Goal: Complete application form: Complete application form

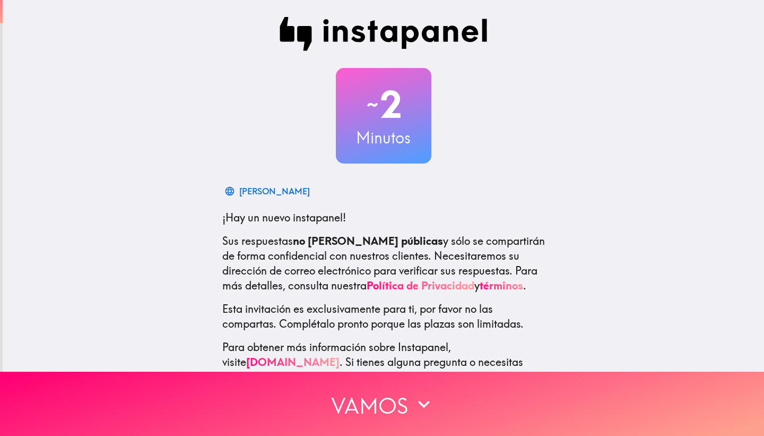
scroll to position [30, 0]
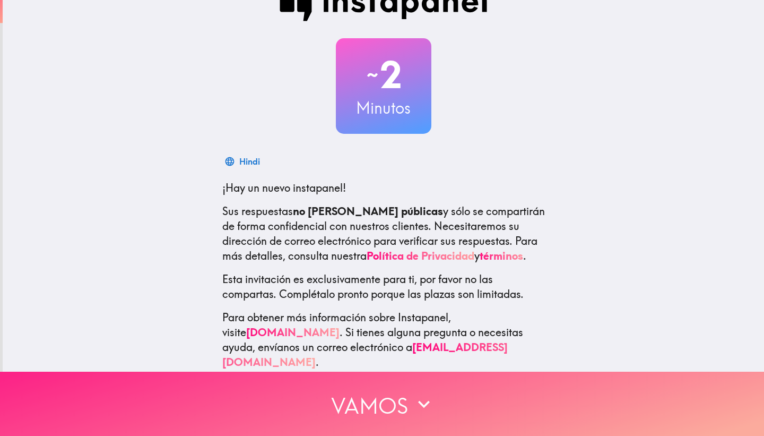
click at [384, 399] on font "Vamos" at bounding box center [369, 405] width 77 height 27
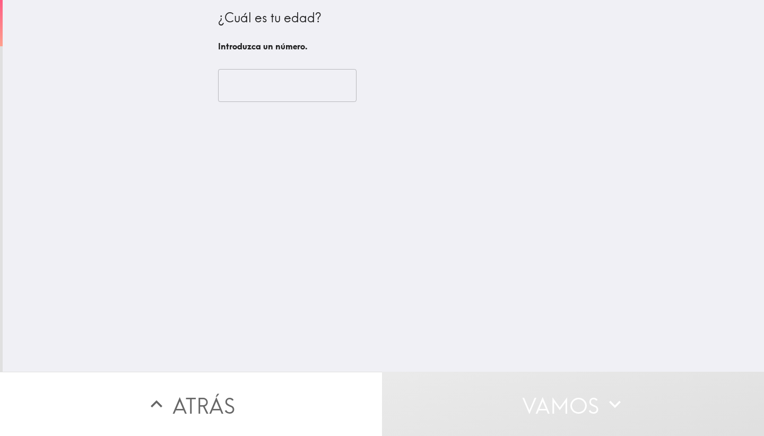
click at [257, 83] on input "number" at bounding box center [287, 85] width 138 height 33
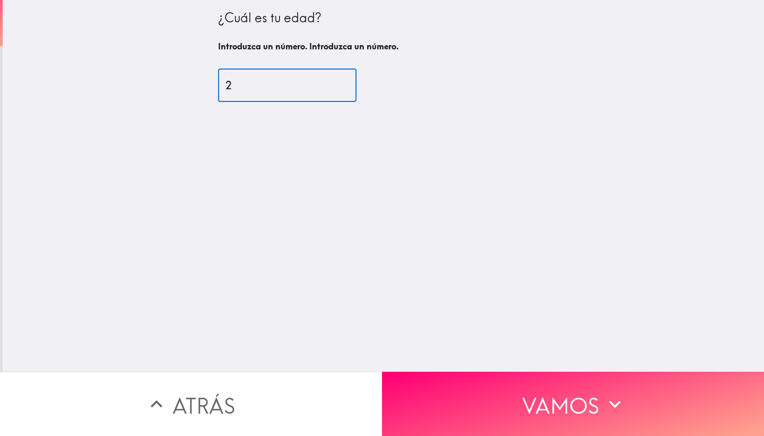
type input "28"
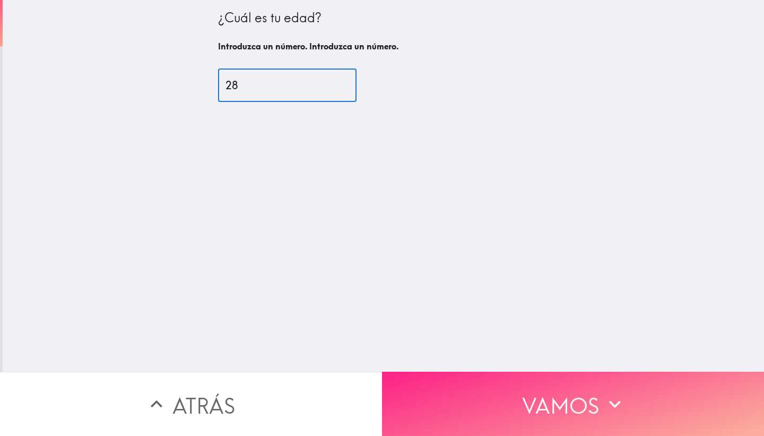
click at [579, 407] on font "Vamos" at bounding box center [560, 405] width 77 height 27
click at [500, 401] on button "Siguiente" at bounding box center [573, 403] width 382 height 64
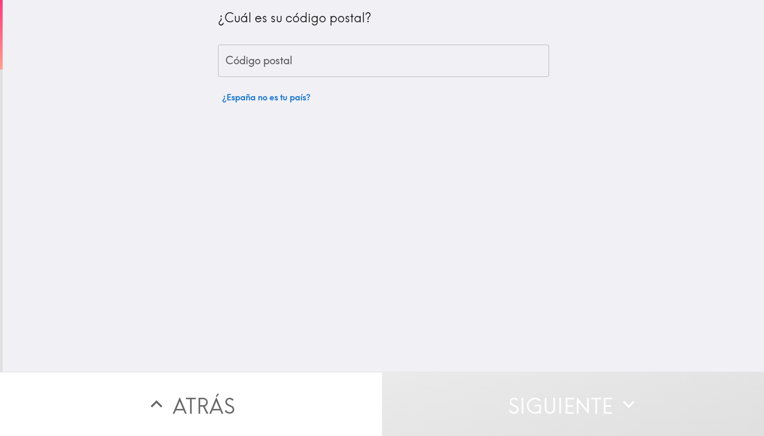
click at [267, 55] on div "Código postal Código postal" at bounding box center [383, 61] width 331 height 33
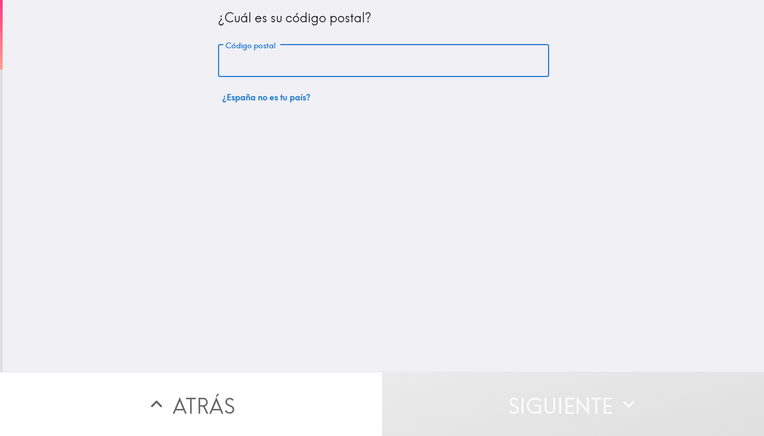
type input "29620"
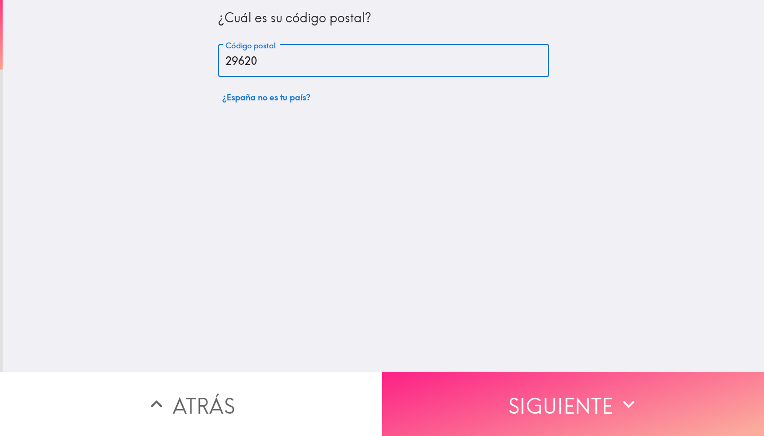
click at [515, 406] on font "Siguiente" at bounding box center [560, 405] width 105 height 27
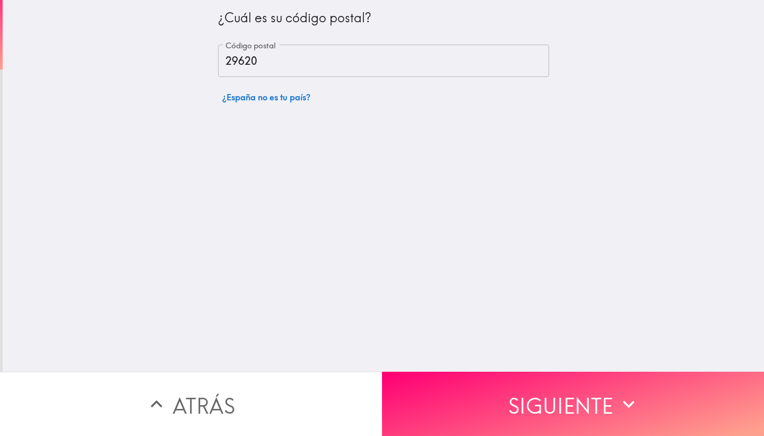
click at [270, 98] on font "¿España no es tu país?" at bounding box center [266, 97] width 88 height 11
click at [374, 108] on input "España ([GEOGRAPHIC_DATA])" at bounding box center [369, 101] width 292 height 23
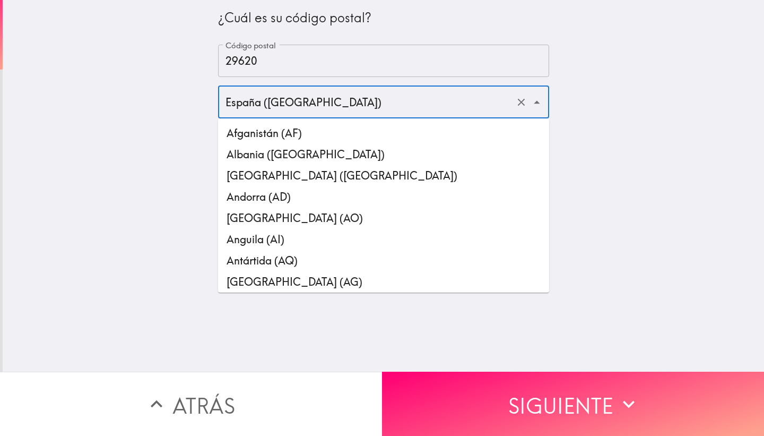
scroll to position [1167, 0]
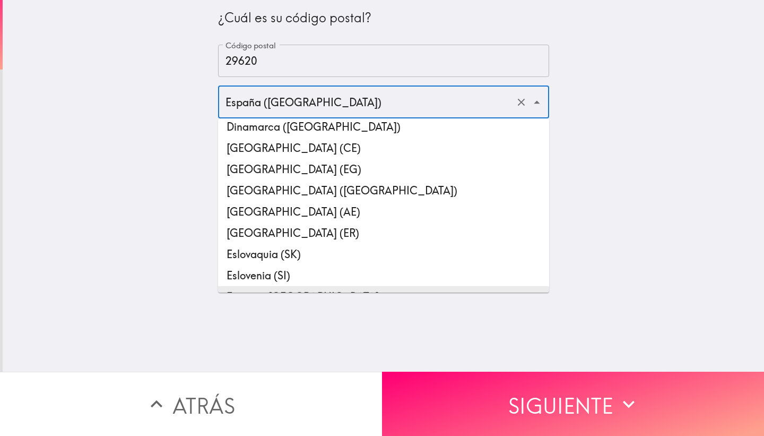
click at [320, 286] on li "España (ES)" at bounding box center [383, 296] width 331 height 21
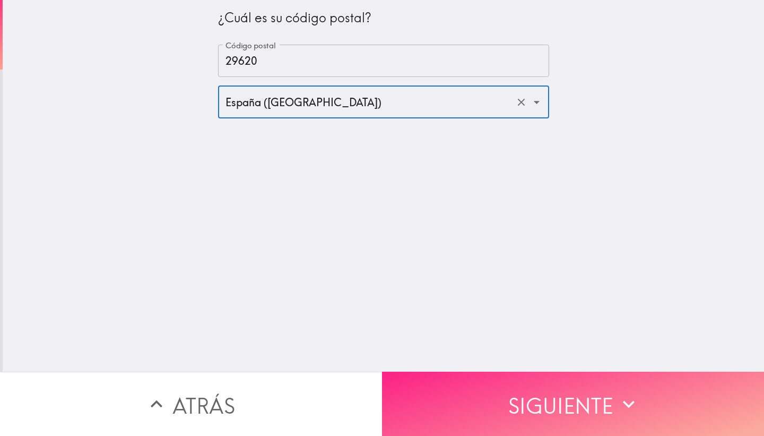
click at [565, 400] on font "Siguiente" at bounding box center [560, 405] width 105 height 27
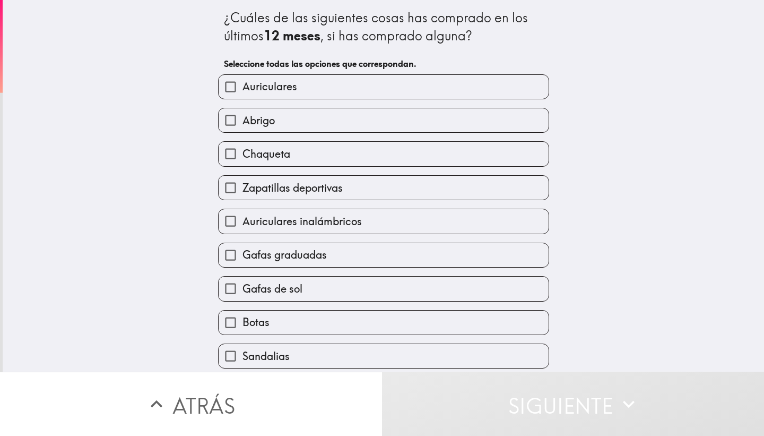
click at [361, 189] on label "Zapatillas deportivas" at bounding box center [384, 188] width 330 height 24
click at [242, 189] on input "Zapatillas deportivas" at bounding box center [231, 188] width 24 height 24
checkbox input "true"
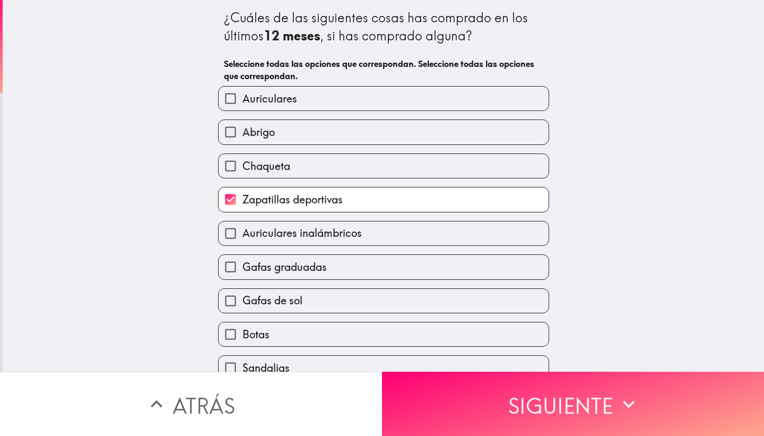
scroll to position [48, 0]
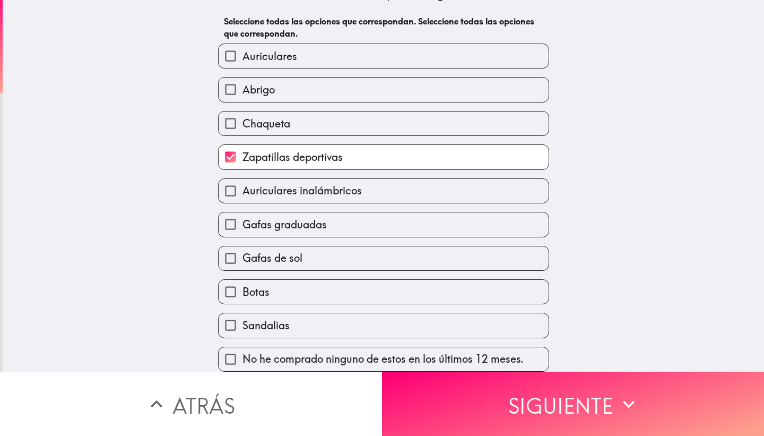
click at [328, 218] on label "Gafas graduadas" at bounding box center [384, 224] width 330 height 24
click at [242, 218] on input "Gafas graduadas" at bounding box center [231, 224] width 24 height 24
checkbox input "true"
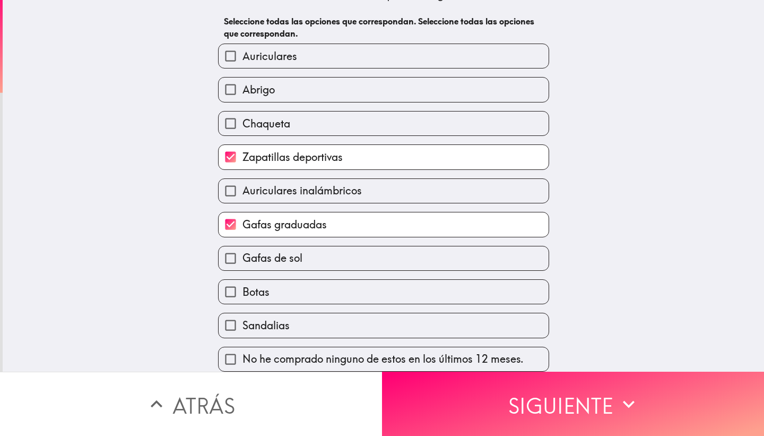
click at [325, 331] on label "Sandalias" at bounding box center [384, 325] width 330 height 24
click at [242, 331] on input "Sandalias" at bounding box center [231, 325] width 24 height 24
checkbox input "true"
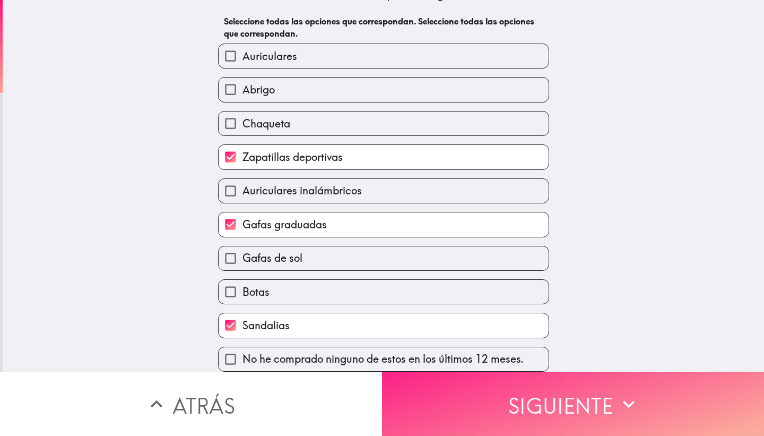
click at [510, 398] on font "Siguiente" at bounding box center [560, 405] width 105 height 27
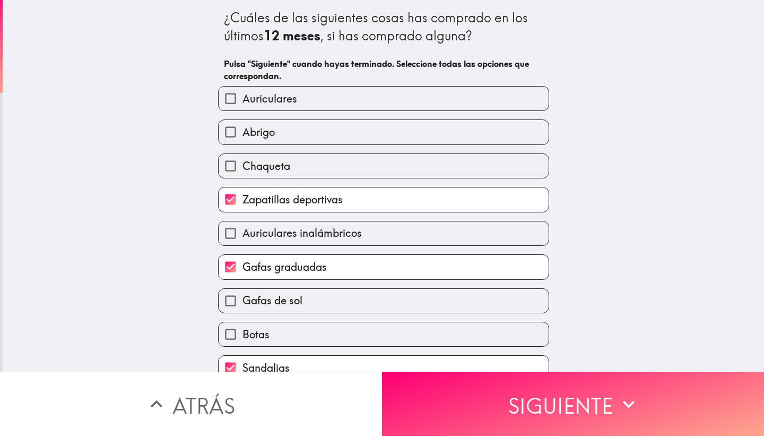
scroll to position [48, 0]
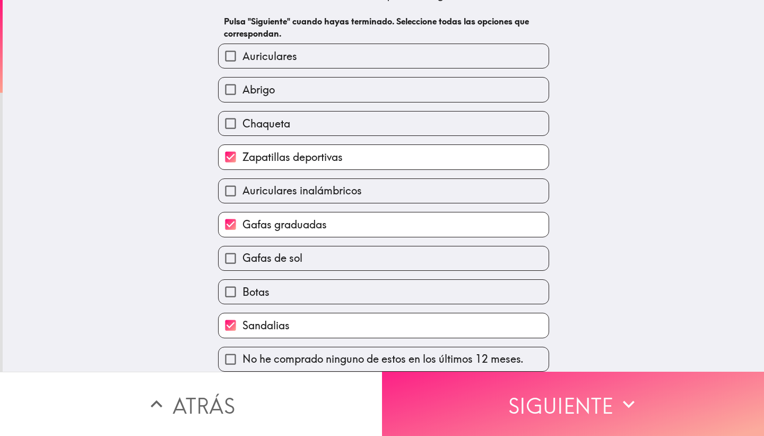
click at [580, 410] on font "Siguiente" at bounding box center [560, 405] width 105 height 27
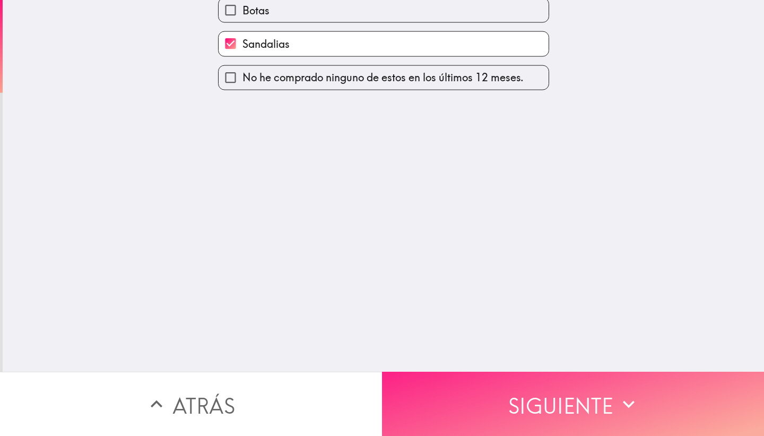
scroll to position [0, 0]
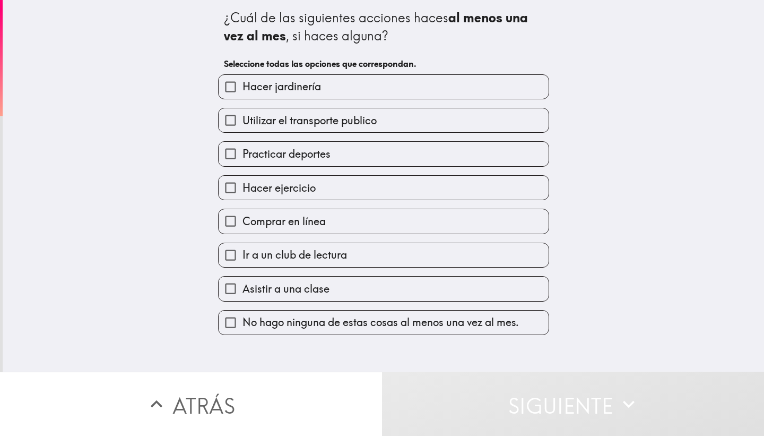
click at [365, 126] on font "Utilizar el transporte publico" at bounding box center [309, 120] width 134 height 13
click at [242, 126] on input "Utilizar el transporte publico" at bounding box center [231, 120] width 24 height 24
checkbox input "true"
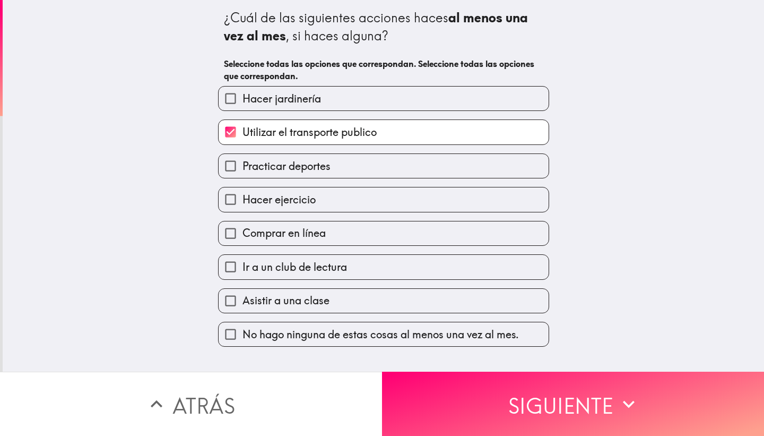
click at [365, 170] on label "Practicar deportes" at bounding box center [384, 166] width 330 height 24
click at [242, 170] on input "Practicar deportes" at bounding box center [231, 166] width 24 height 24
checkbox input "true"
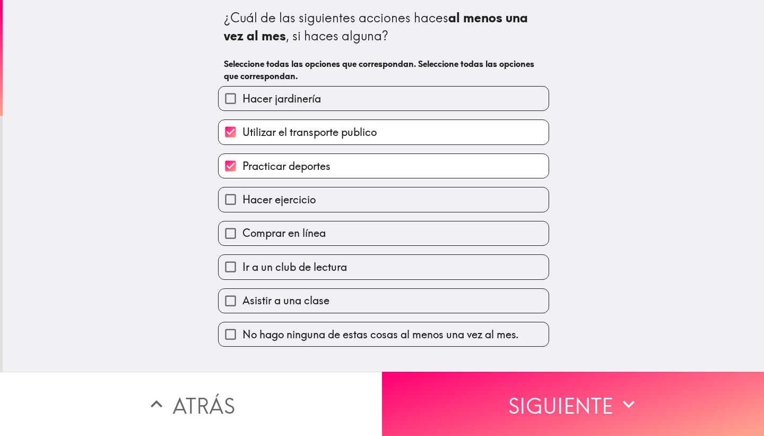
click at [372, 198] on label "Hacer ejercicio" at bounding box center [384, 199] width 330 height 24
click at [242, 198] on input "Hacer ejercicio" at bounding box center [231, 199] width 24 height 24
checkbox input "true"
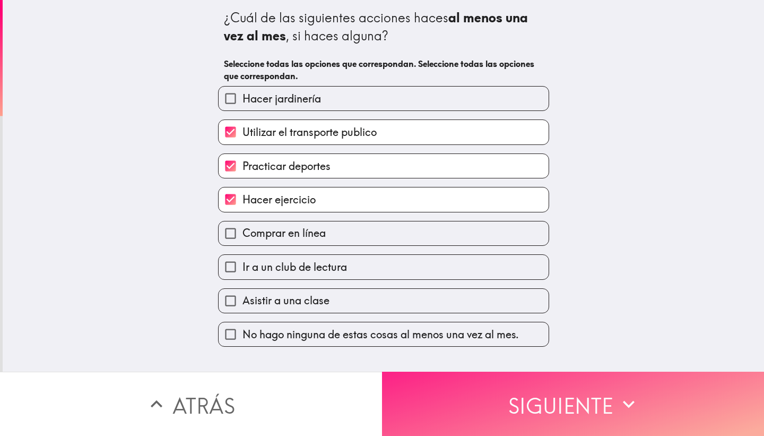
click at [457, 401] on button "Siguiente" at bounding box center [573, 403] width 382 height 64
click at [574, 404] on font "Siguiente" at bounding box center [560, 405] width 105 height 27
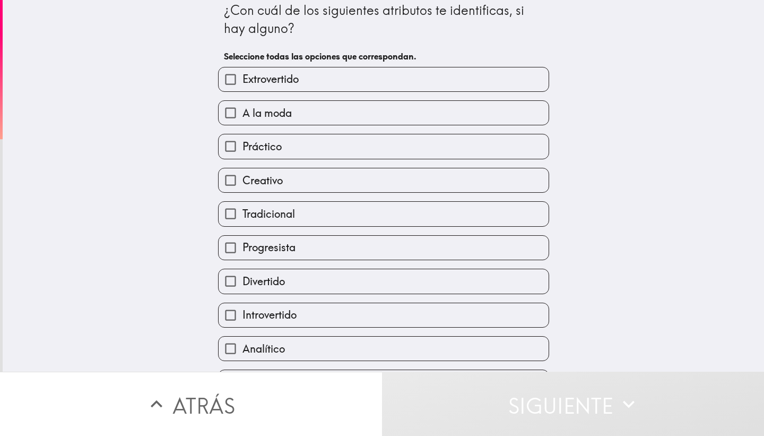
scroll to position [8, 0]
click at [310, 146] on label "Práctico" at bounding box center [384, 145] width 330 height 24
click at [242, 146] on input "Práctico" at bounding box center [231, 145] width 24 height 24
checkbox input "true"
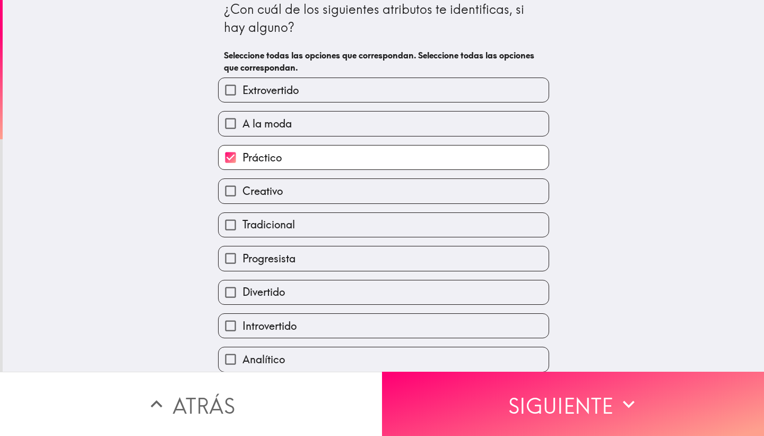
scroll to position [48, 0]
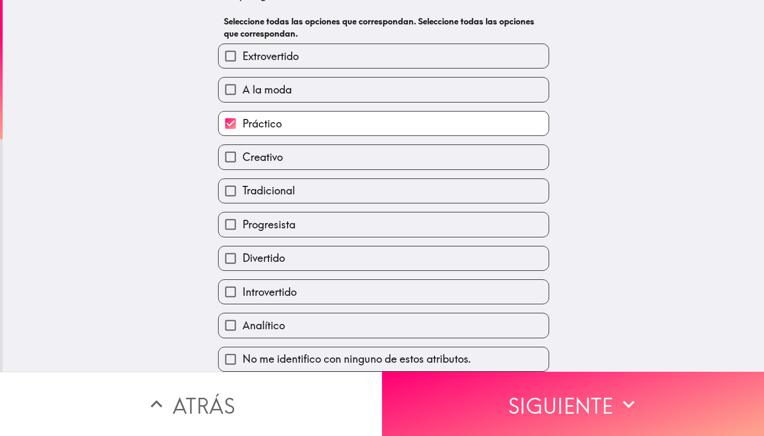
click at [280, 157] on font "Creativo" at bounding box center [262, 156] width 40 height 13
click at [242, 157] on input "Creativo" at bounding box center [231, 157] width 24 height 24
checkbox input "true"
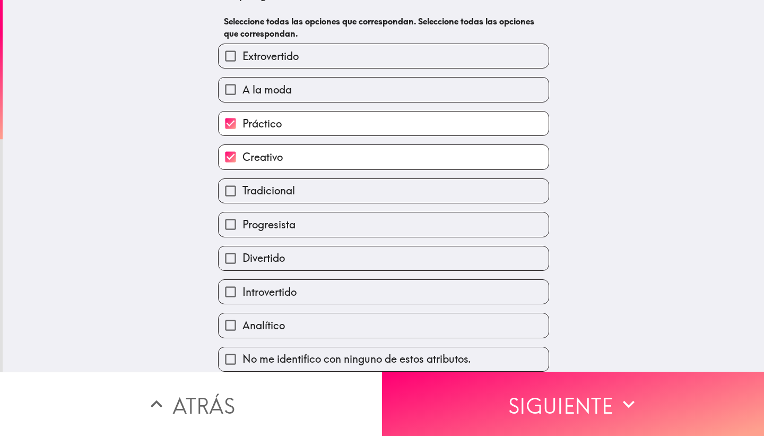
click at [290, 190] on font "Tradicional" at bounding box center [268, 190] width 53 height 13
click at [242, 190] on input "Tradicional" at bounding box center [231, 191] width 24 height 24
checkbox input "true"
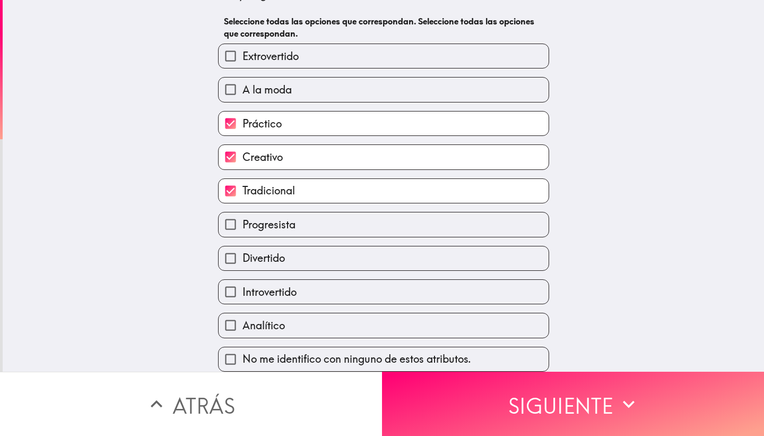
click at [296, 223] on label "Progresista" at bounding box center [384, 224] width 330 height 24
click at [242, 223] on input "Progresista" at bounding box center [231, 224] width 24 height 24
checkbox input "true"
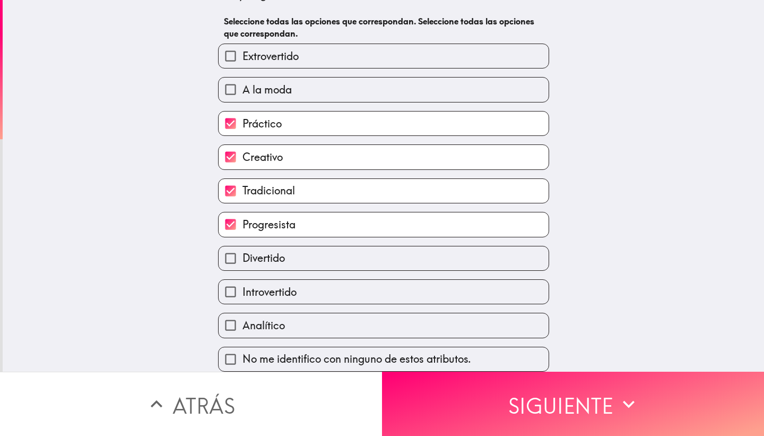
click at [301, 258] on label "Divertido" at bounding box center [384, 258] width 330 height 24
click at [242, 258] on input "Divertido" at bounding box center [231, 258] width 24 height 24
checkbox input "true"
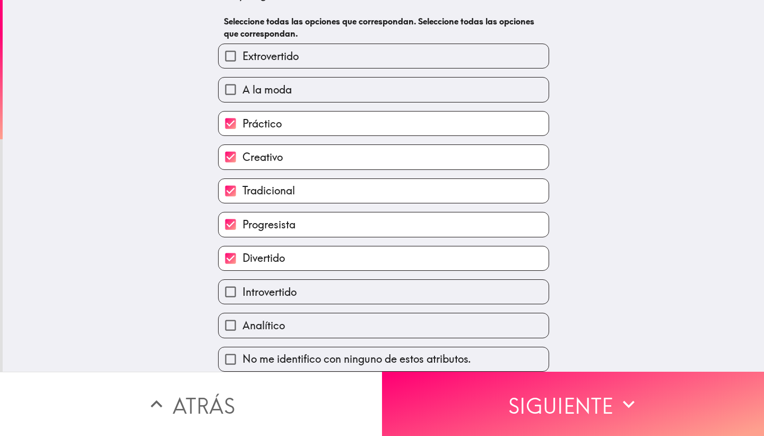
click at [311, 285] on label "Introvertido" at bounding box center [384, 292] width 330 height 24
click at [242, 285] on input "Introvertido" at bounding box center [231, 292] width 24 height 24
checkbox input "true"
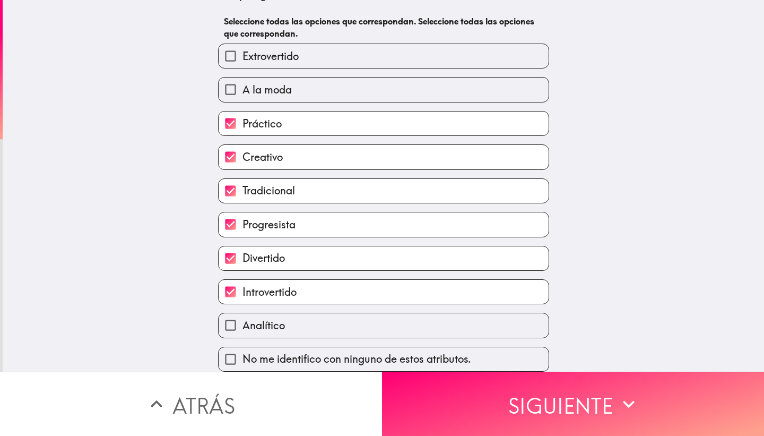
click at [326, 325] on label "Analítico" at bounding box center [384, 325] width 330 height 24
click at [242, 325] on input "Analítico" at bounding box center [231, 325] width 24 height 24
checkbox input "true"
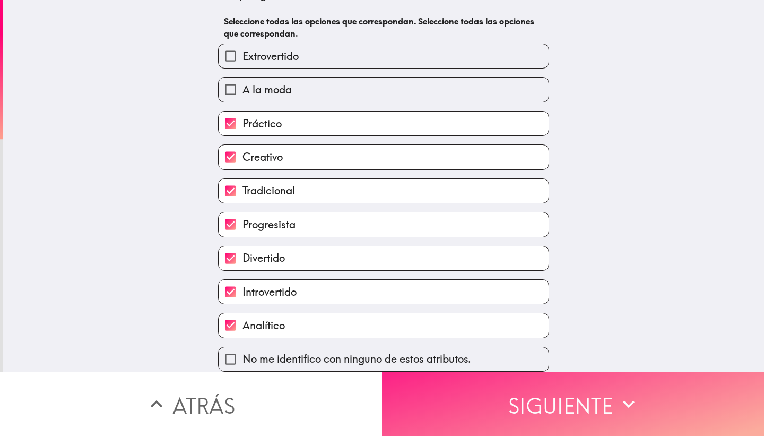
click at [540, 401] on font "Siguiente" at bounding box center [560, 405] width 105 height 27
